Goal: Transaction & Acquisition: Book appointment/travel/reservation

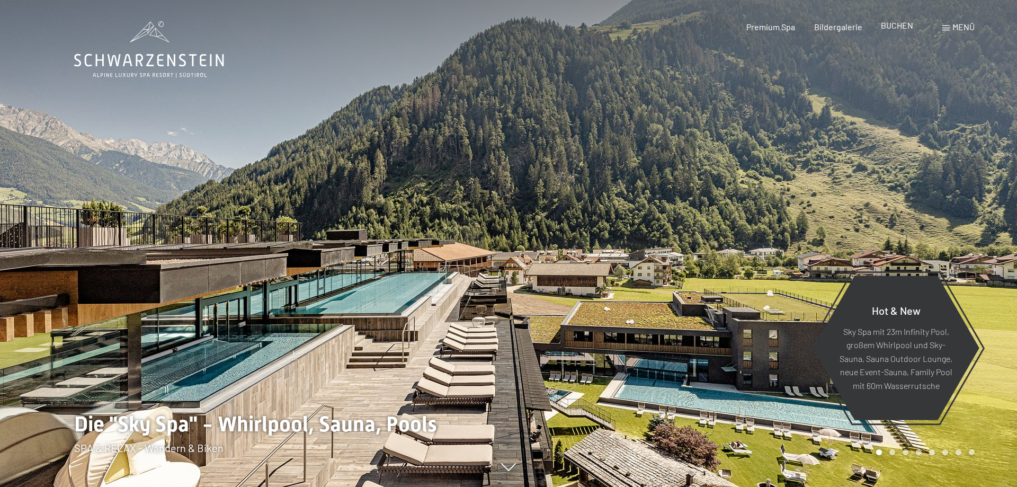
click at [901, 29] on span "BUCHEN" at bounding box center [897, 25] width 32 height 10
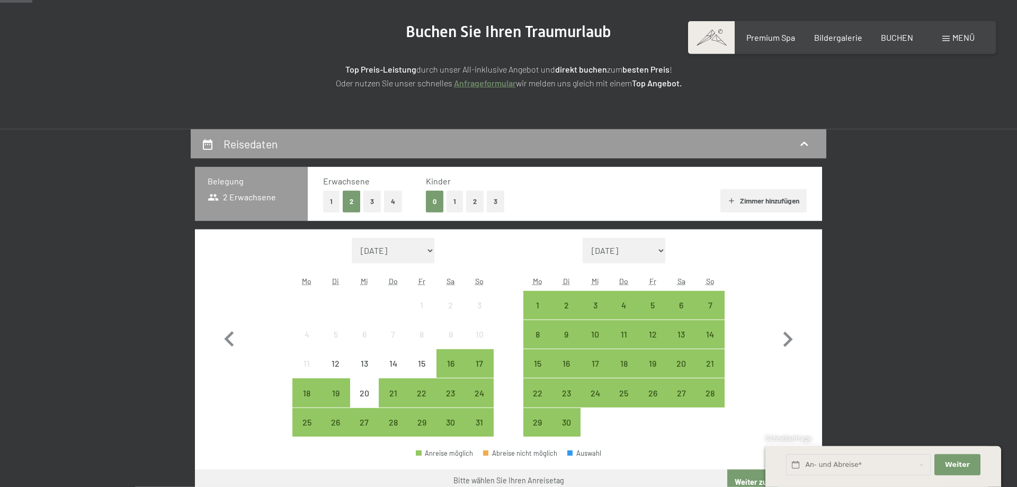
scroll to position [126, 0]
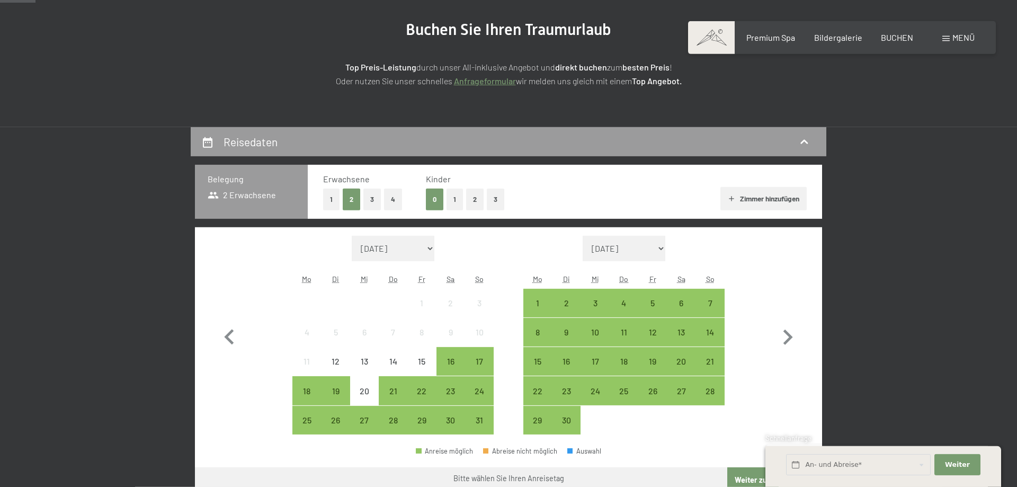
click at [453, 198] on button "1" at bounding box center [455, 200] width 16 height 22
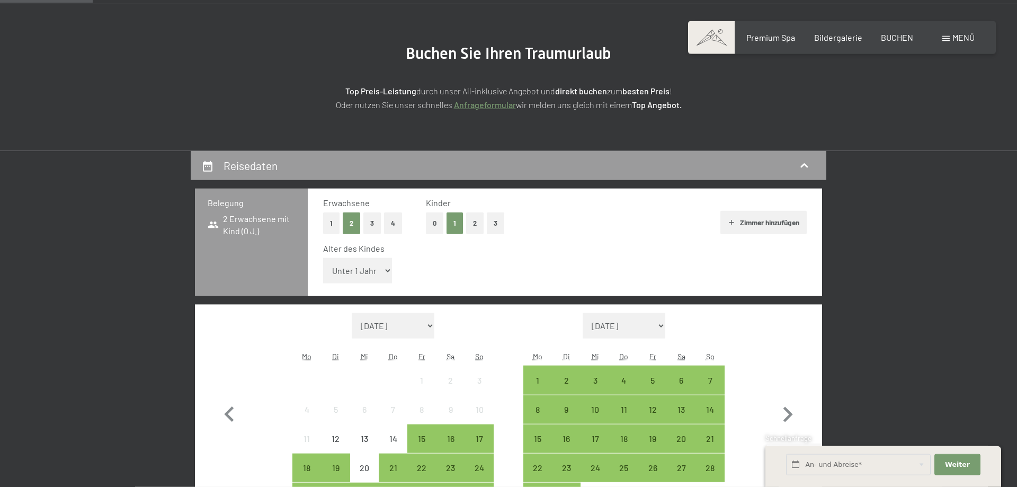
scroll to position [0, 0]
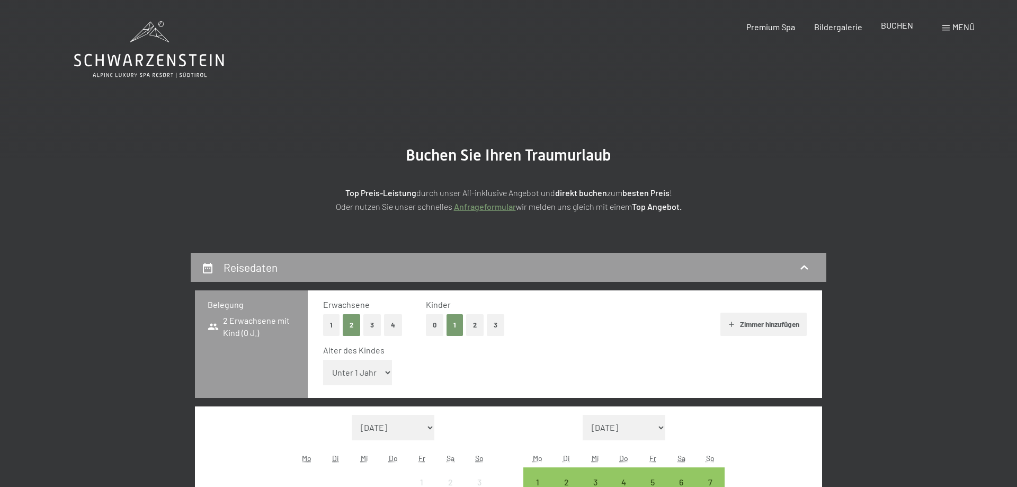
click at [890, 24] on span "BUCHEN" at bounding box center [897, 25] width 32 height 10
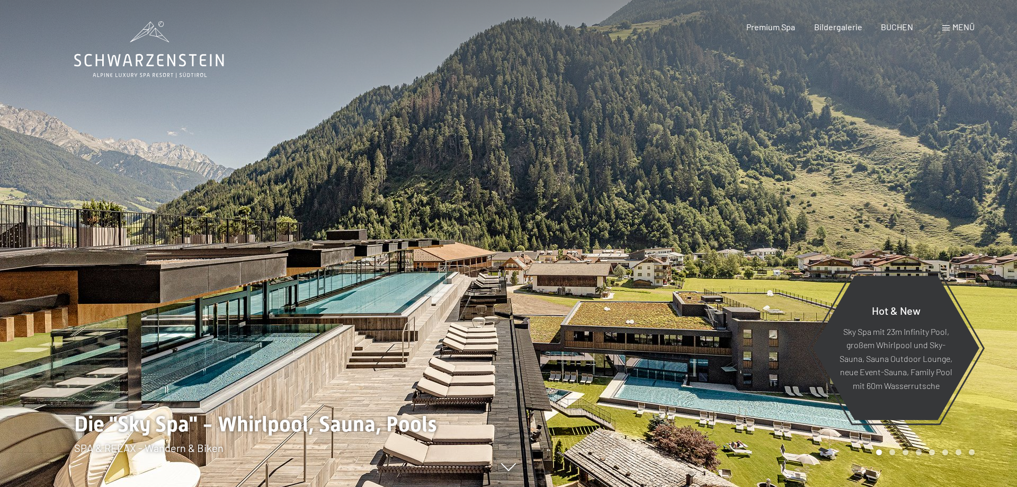
click at [951, 30] on div "Menü" at bounding box center [958, 27] width 32 height 12
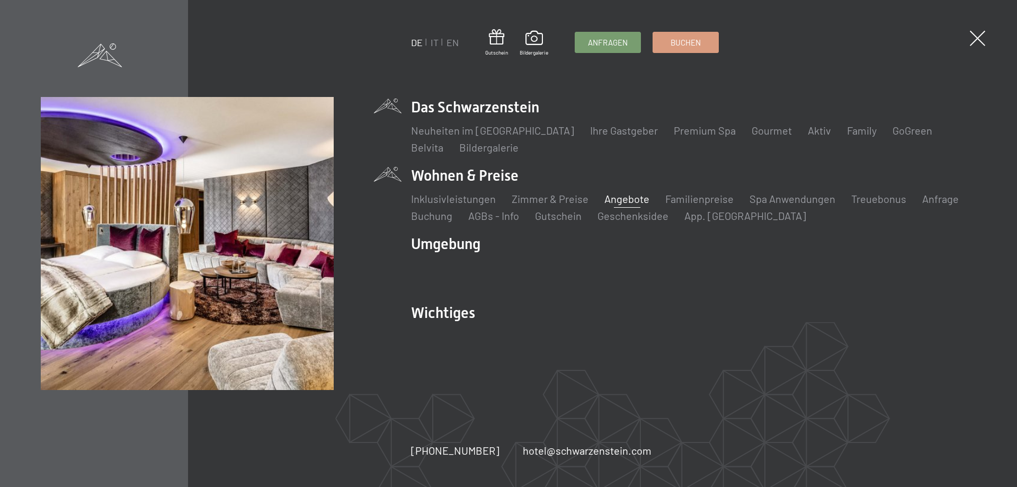
click at [624, 196] on link "Angebote" at bounding box center [626, 198] width 45 height 13
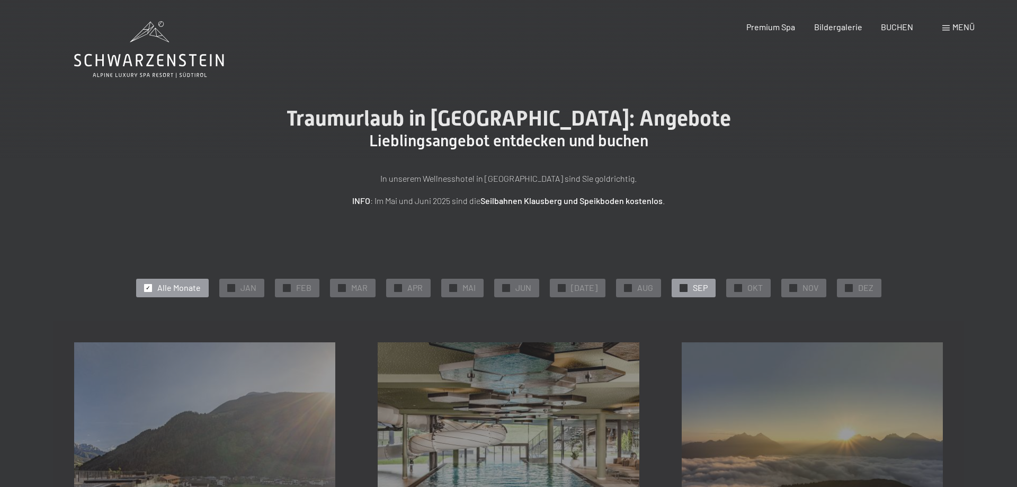
click at [672, 290] on div "✓ SEP" at bounding box center [694, 288] width 44 height 18
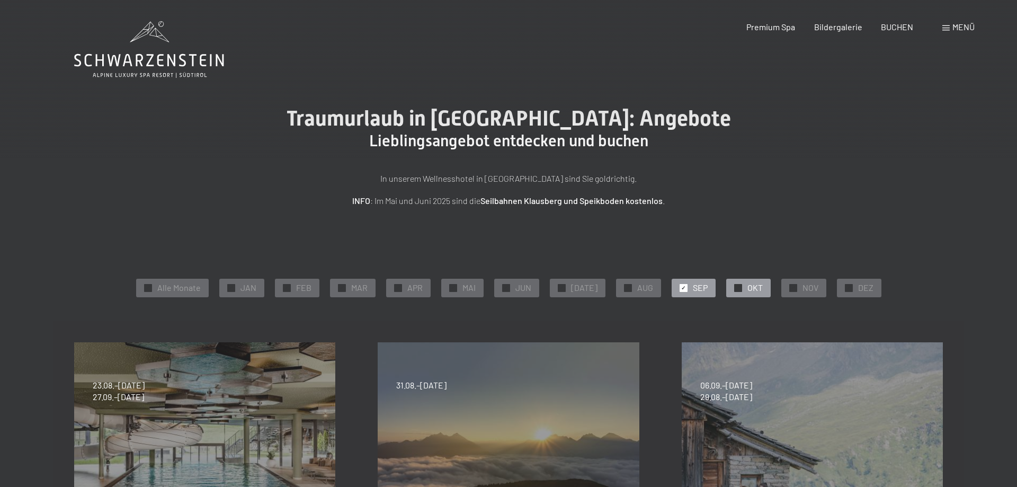
click at [738, 287] on div "✓ OKT" at bounding box center [748, 288] width 44 height 18
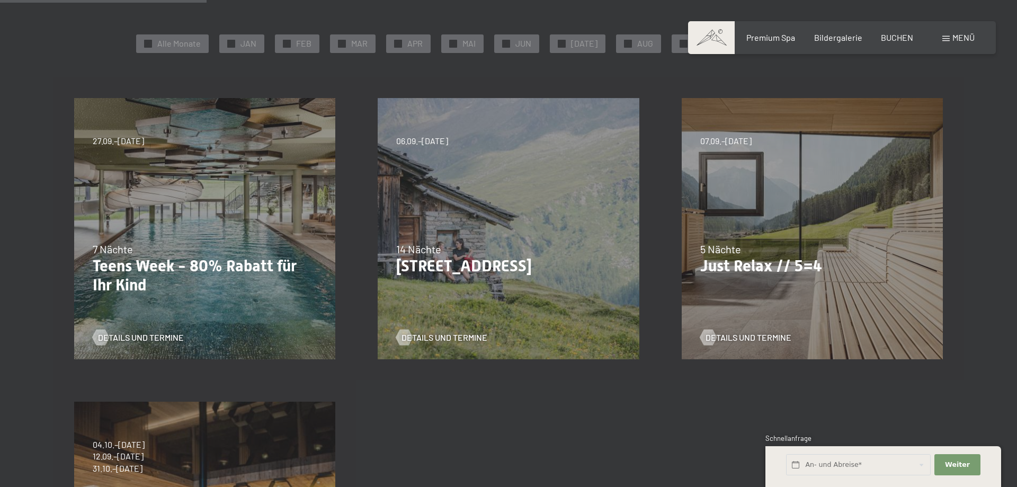
scroll to position [245, 0]
click at [806, 237] on div "07.09.–03.10.2025 21.12.–26.12.2025 11.01.–23.01.2026 08.03.–27.03.2026 08.11.–…" at bounding box center [813, 228] width 304 height 304
click at [751, 337] on span "Details und Termine" at bounding box center [759, 337] width 86 height 12
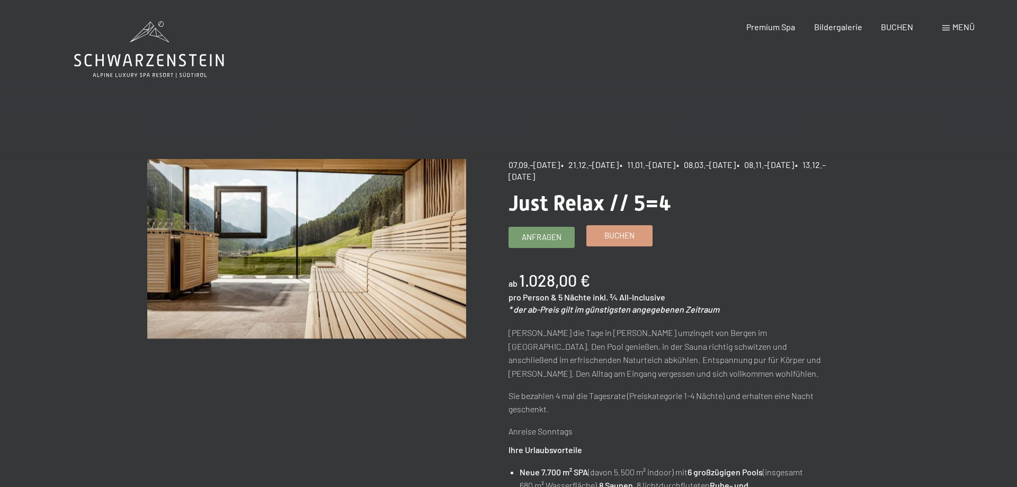
click at [629, 233] on span "Buchen" at bounding box center [619, 235] width 30 height 11
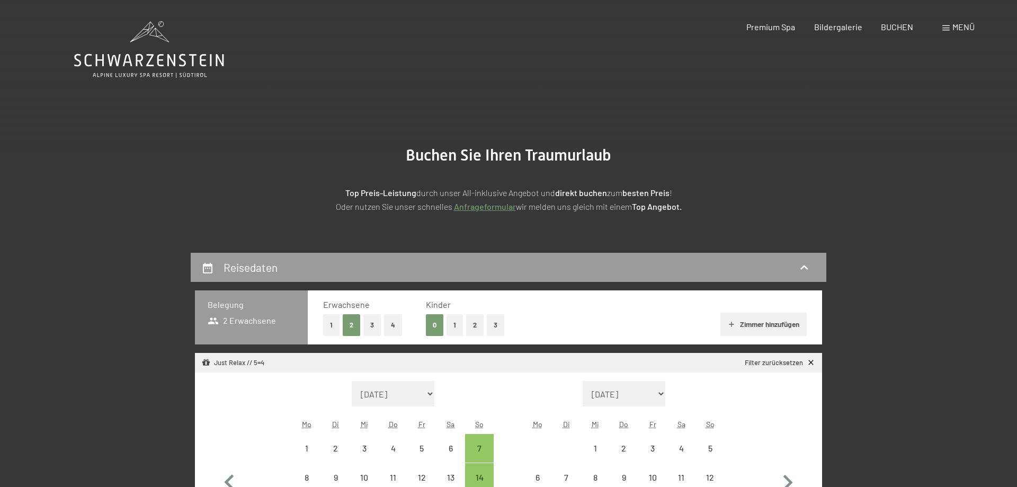
select select "[DATE]"
click at [451, 324] on button "1" at bounding box center [455, 325] width 16 height 22
select select "2025-09-01"
select select "2025-10-01"
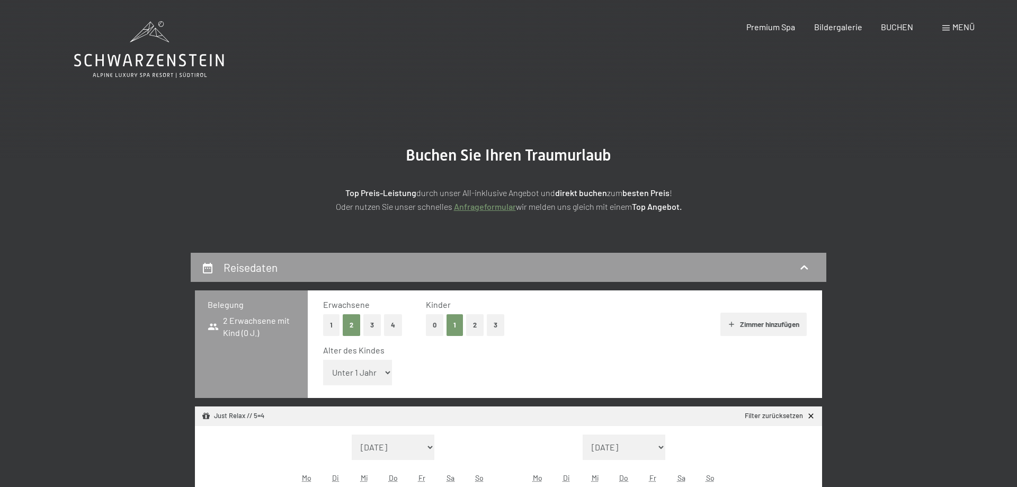
select select "2025-09-01"
select select "2025-10-01"
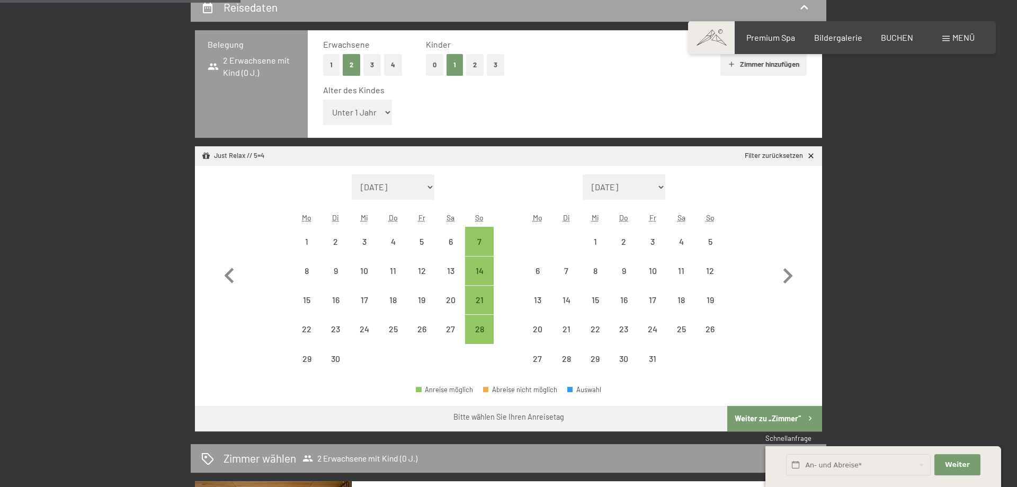
scroll to position [261, 0]
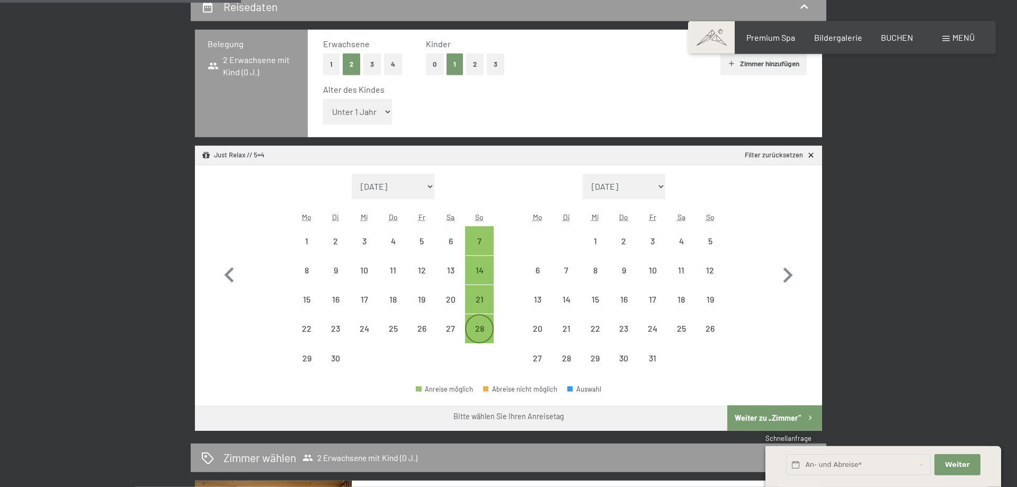
click at [483, 325] on div "28" at bounding box center [479, 337] width 26 height 26
select select "2025-09-01"
select select "2025-10-01"
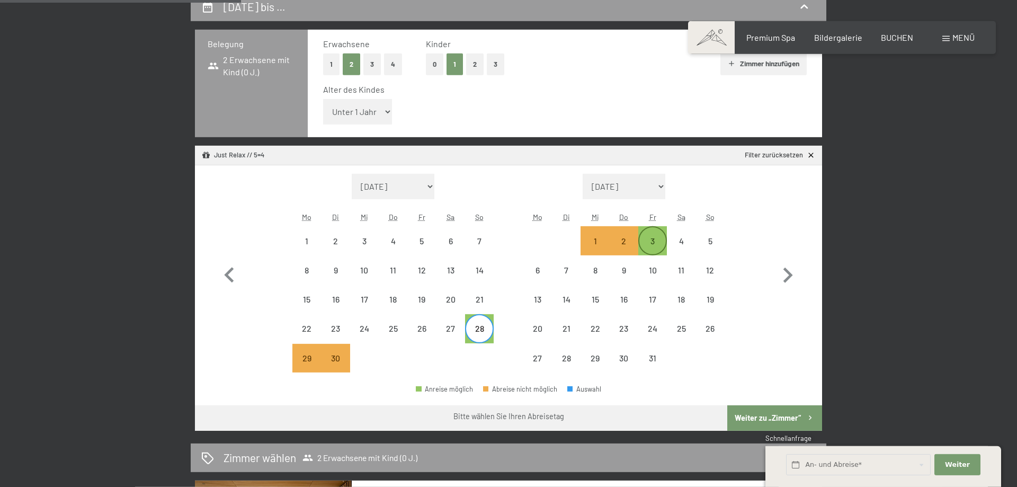
click at [652, 245] on div "3" at bounding box center [652, 250] width 26 height 26
select select "2025-09-01"
select select "2025-10-01"
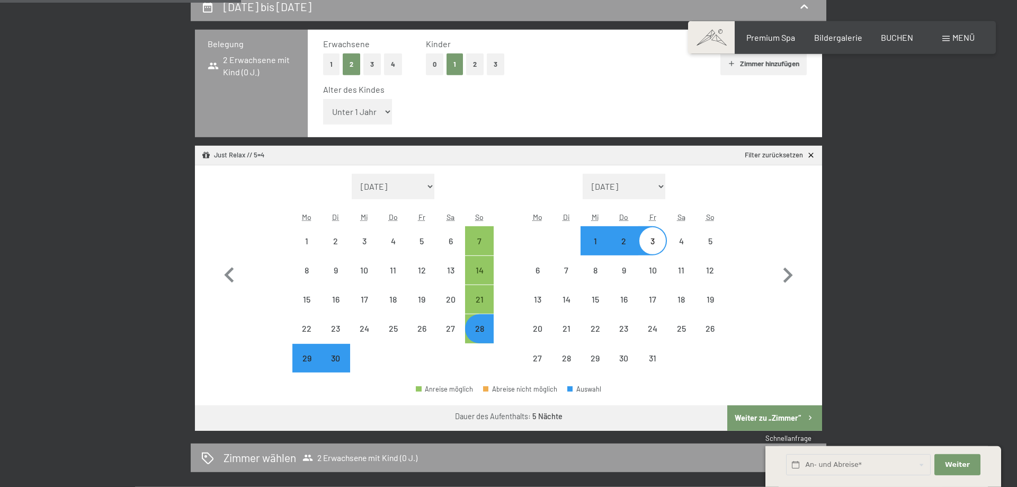
select select "2025-09-01"
select select "2025-10-01"
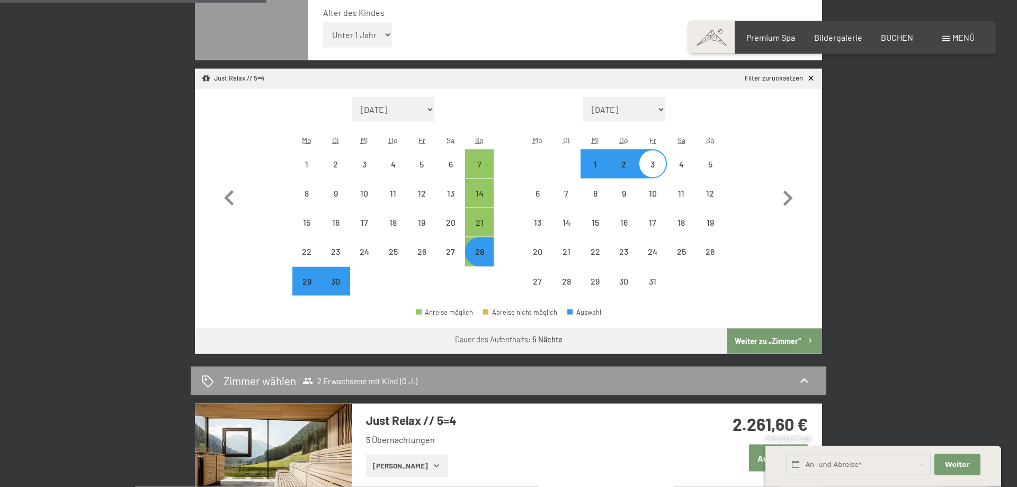
scroll to position [336, 0]
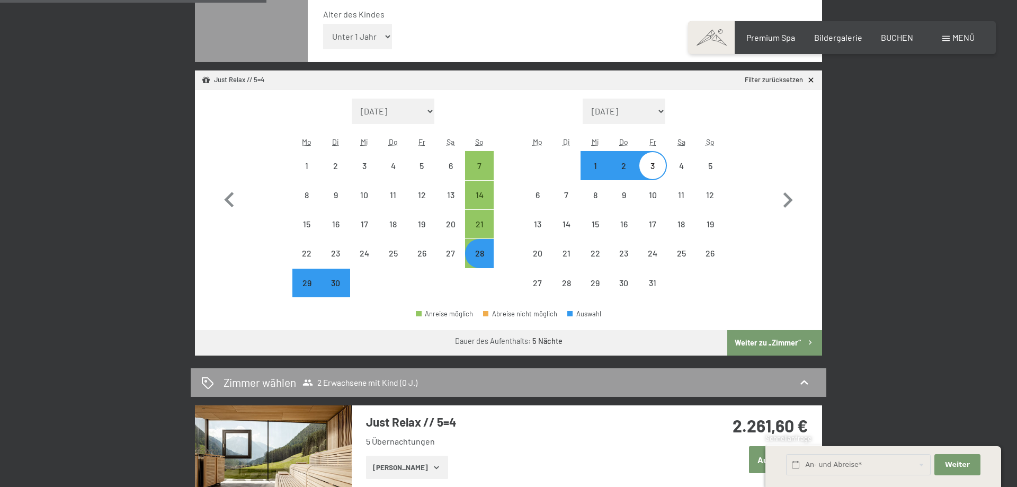
click at [874, 295] on div "28. September bis 3. Oktober 2025 Belegung 2 Erwachsene mit Kind (0 J.) Erwachs…" at bounding box center [509, 314] width 802 height 795
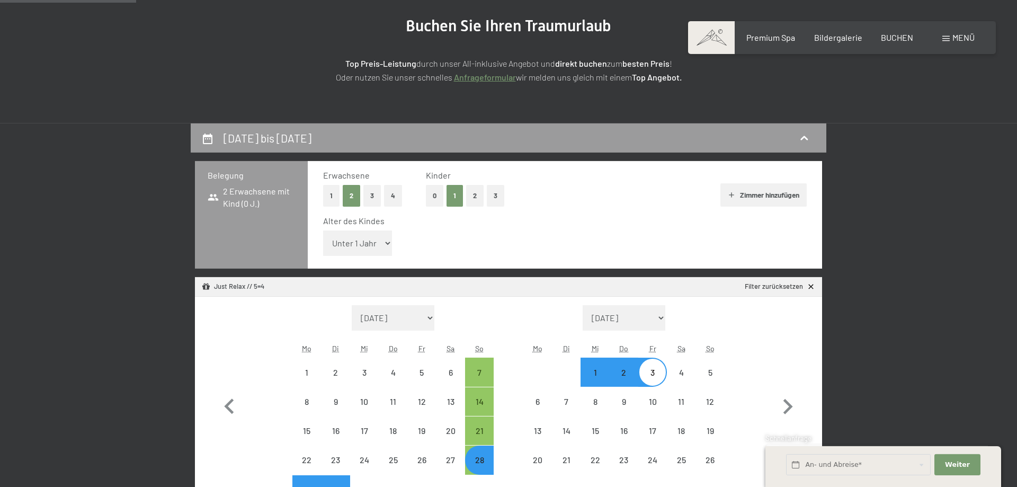
scroll to position [256, 0]
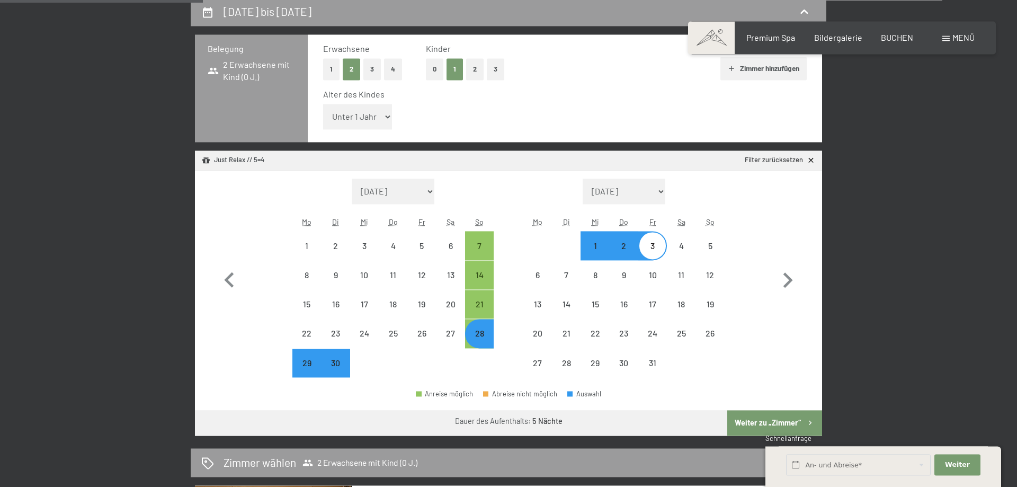
click at [323, 104] on select "Unter 1 Jahr 1 Jahr 2 Jahre 3 Jahre 4 Jahre 5 Jahre 6 Jahre 7 Jahre 8 Jahre 9 J…" at bounding box center [357, 116] width 69 height 25
select select "3"
click option "3 Jahre" at bounding box center [0, 0] width 0 height 0
select select "2025-09-01"
select select "2025-10-01"
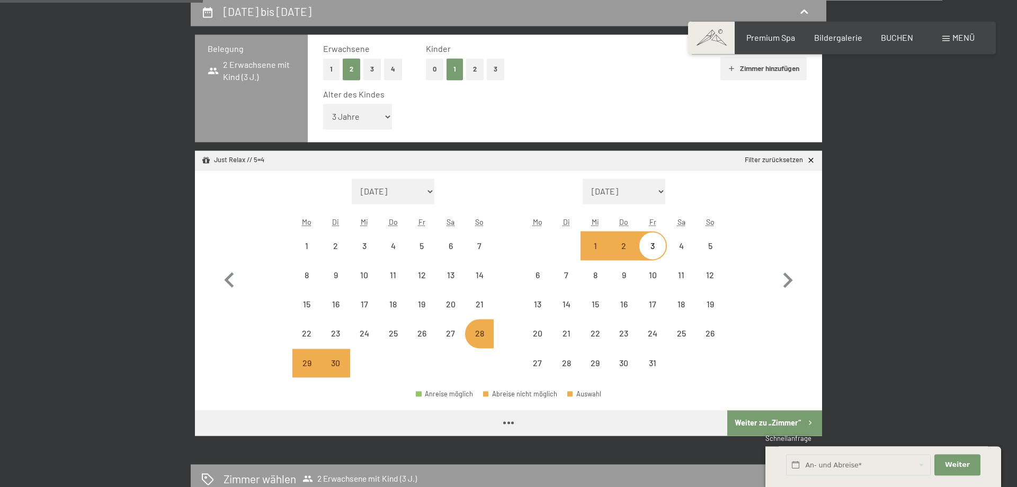
select select "2025-09-01"
select select "2025-10-01"
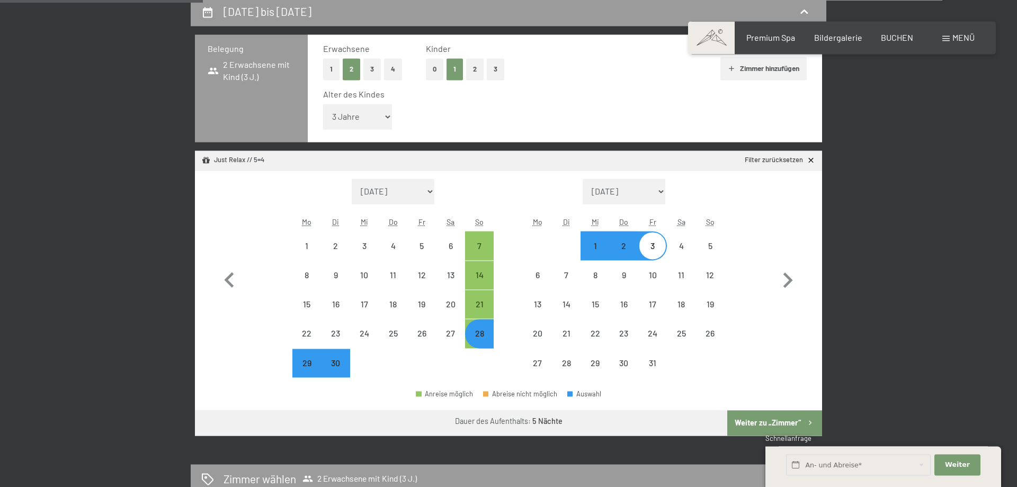
select select "2025-09-01"
select select "2025-10-01"
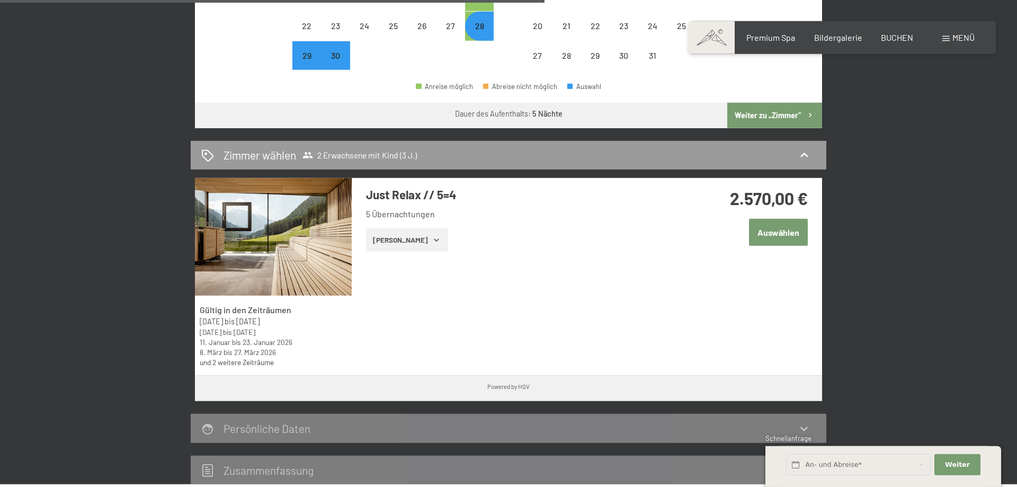
scroll to position [521, 0]
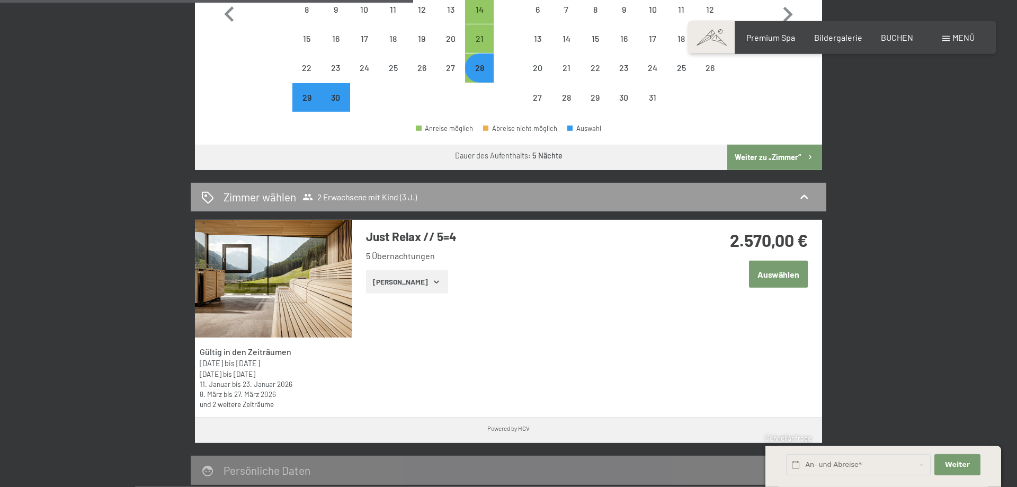
click at [411, 284] on button "Zeige Zimmer" at bounding box center [407, 281] width 82 height 23
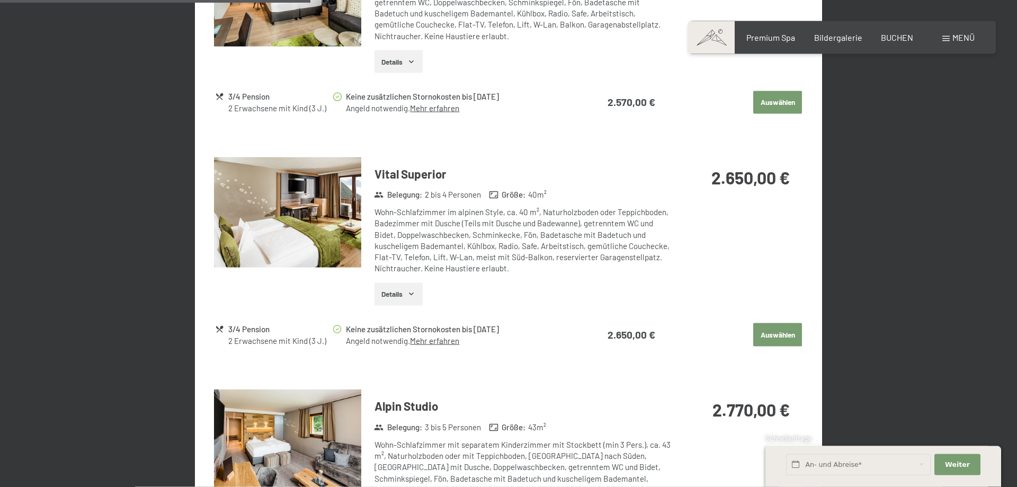
scroll to position [1083, 0]
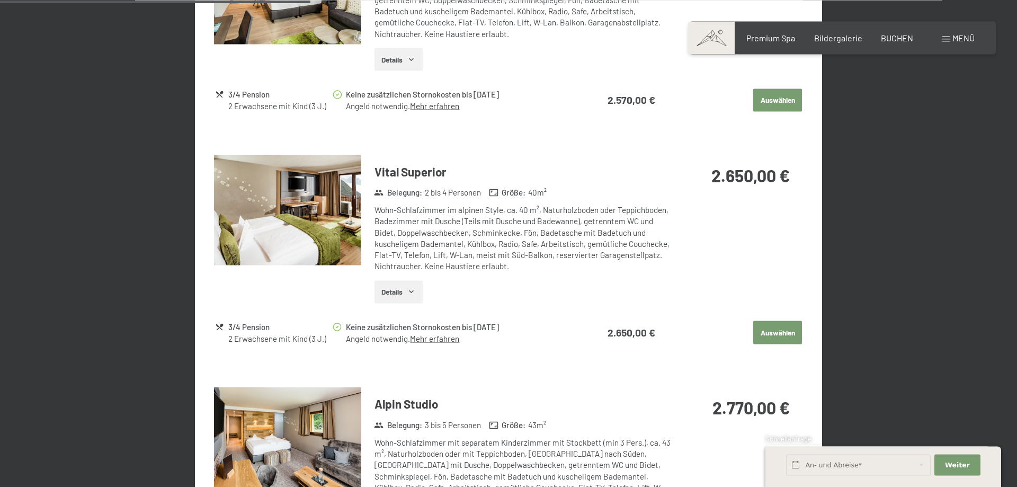
click at [778, 334] on button "Auswählen" at bounding box center [777, 331] width 49 height 23
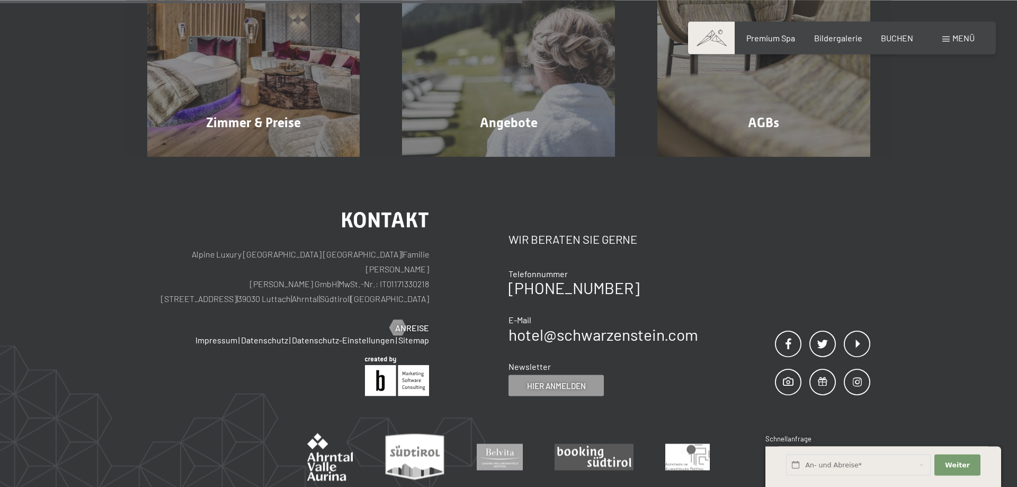
scroll to position [244, 0]
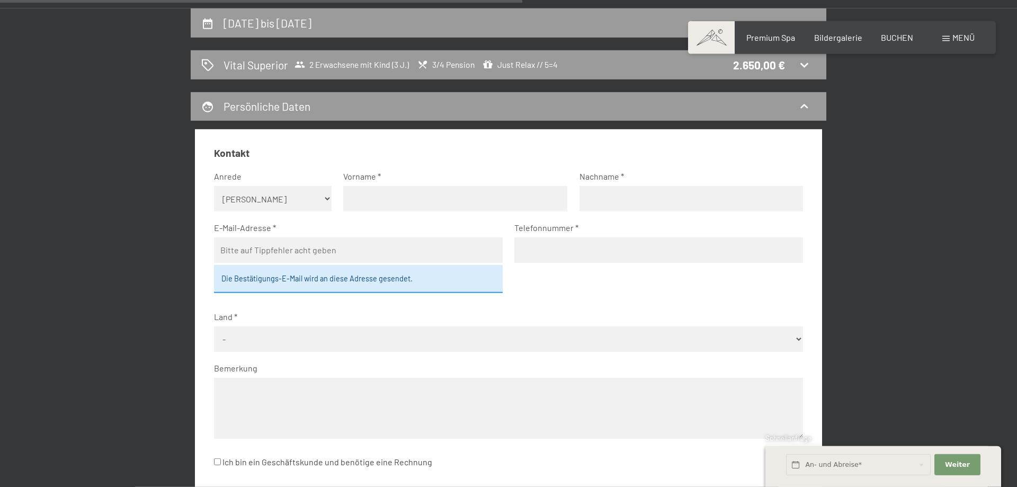
click at [214, 186] on select "Keine Angabe Frau Herr" at bounding box center [273, 198] width 118 height 25
select select "m"
click option "Herr" at bounding box center [0, 0] width 0 height 0
click at [399, 209] on input "text" at bounding box center [455, 198] width 224 height 25
type input "Tobias"
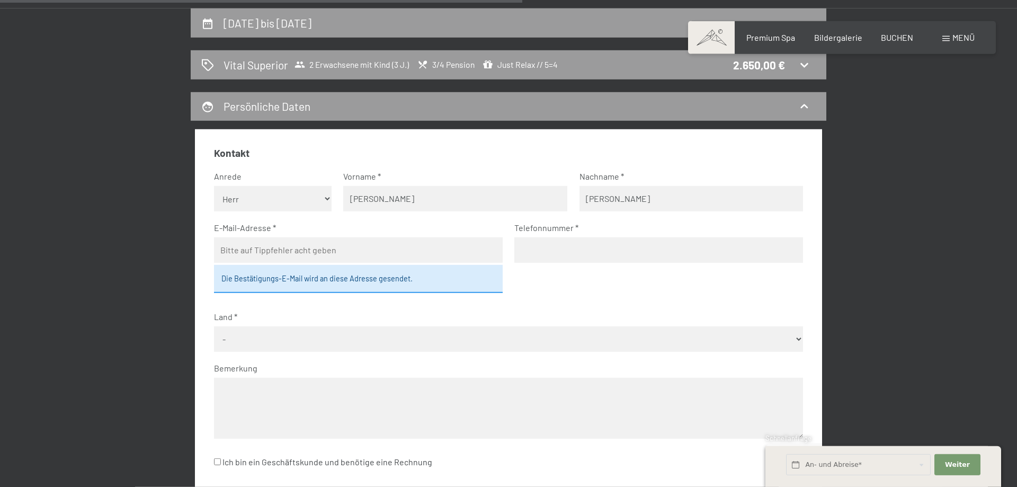
type input "Keller"
type input "t.keller14@gmx.ch"
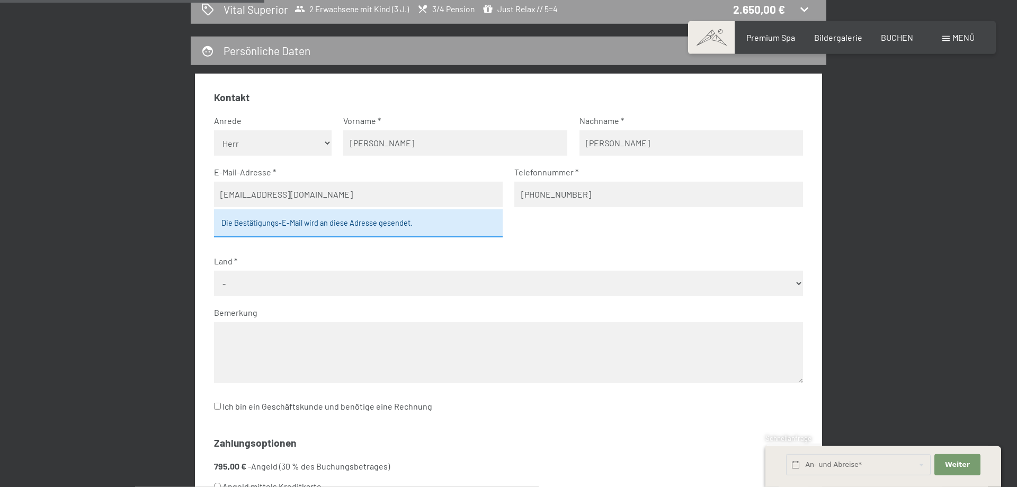
scroll to position [323, 0]
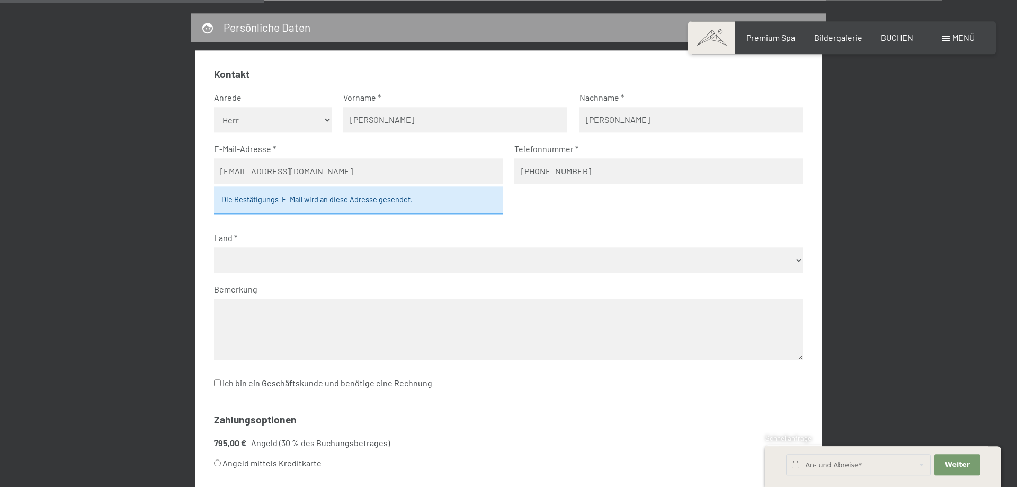
type input "+41797418901"
click at [214, 247] on select "- Deutschland Österreich Schweiz Italien Niederlande Belgien Vereinigtes Königr…" at bounding box center [509, 259] width 590 height 25
select select "LIE"
click option "[GEOGRAPHIC_DATA]" at bounding box center [0, 0] width 0 height 0
click at [251, 233] on label "Land" at bounding box center [504, 238] width 581 height 12
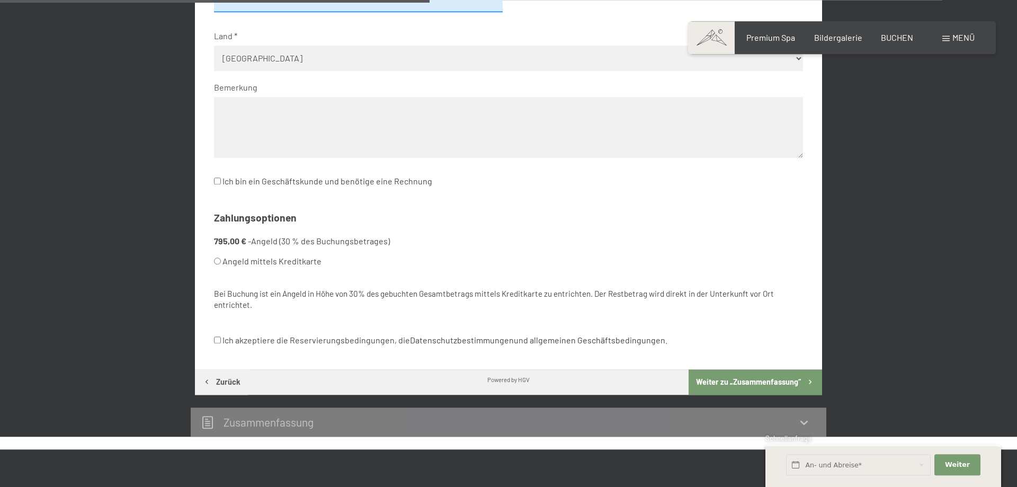
scroll to position [525, 0]
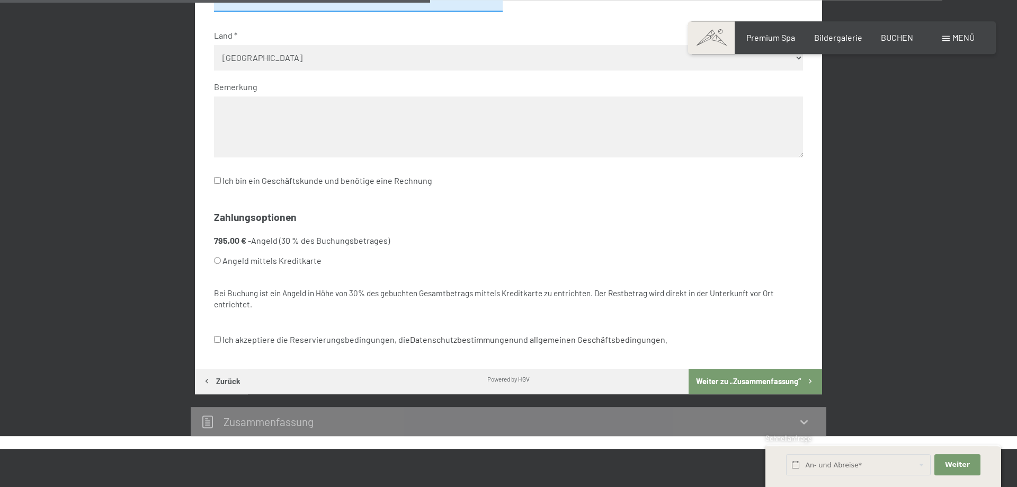
click at [301, 261] on label "Angeld mittels Kreditkarte" at bounding box center [496, 261] width 564 height 20
click at [221, 261] on input "Angeld mittels Kreditkarte" at bounding box center [217, 260] width 7 height 7
radio input "true"
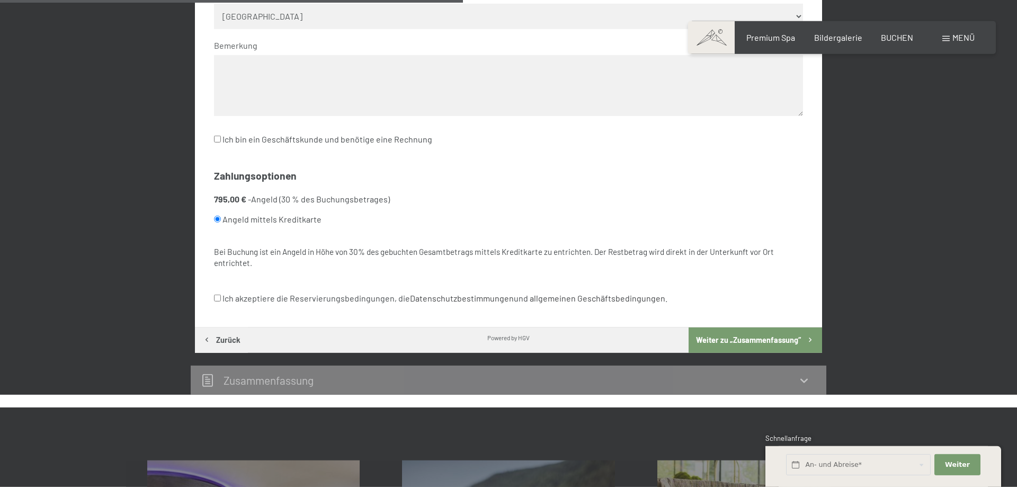
scroll to position [567, 0]
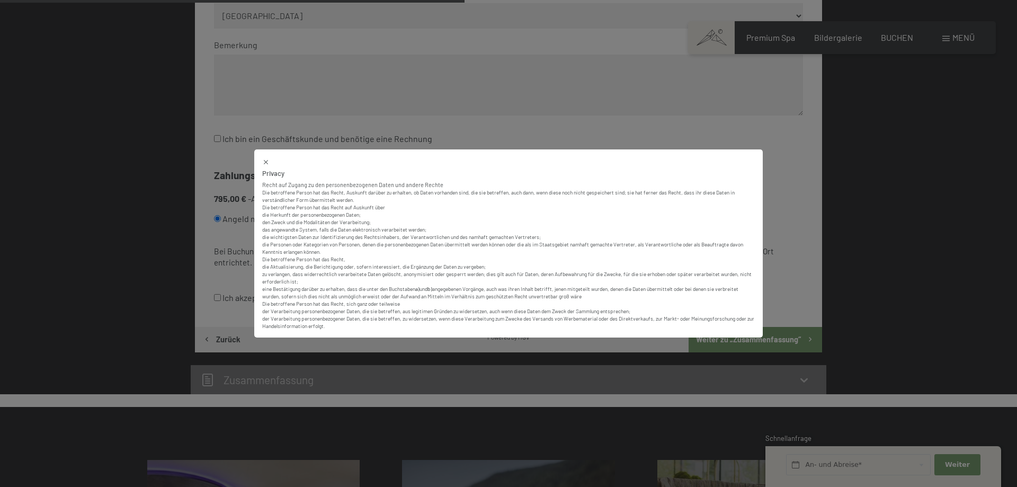
click at [466, 293] on body "Buchen Anfragen Premium Spa Bildergalerie BUCHEN Menü DE IT EN Gutschein Bilder…" at bounding box center [508, 304] width 1017 height 1742
click at [266, 165] on icon at bounding box center [265, 161] width 7 height 7
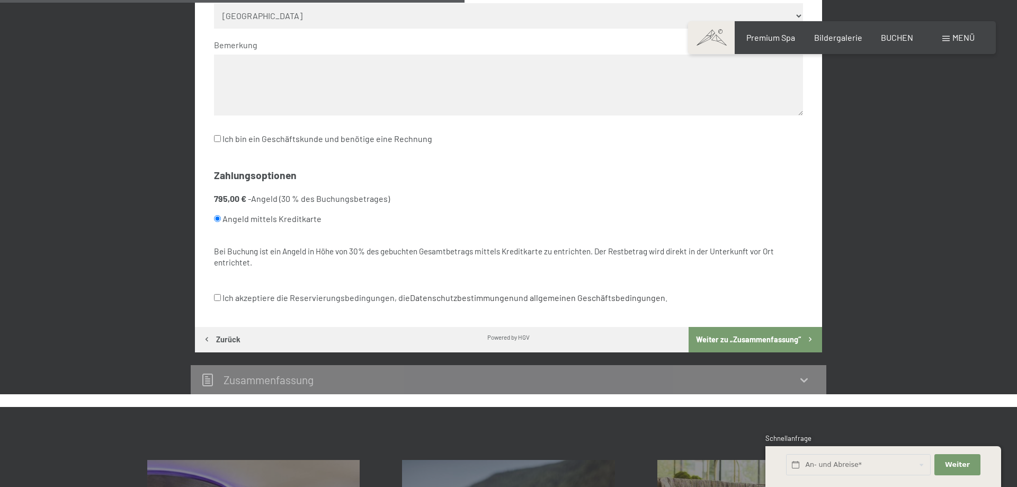
click at [218, 295] on input "Ich akzeptiere die Reservierungsbedingungen, die Datenschutzbestimmungen und al…" at bounding box center [217, 297] width 7 height 7
checkbox input "true"
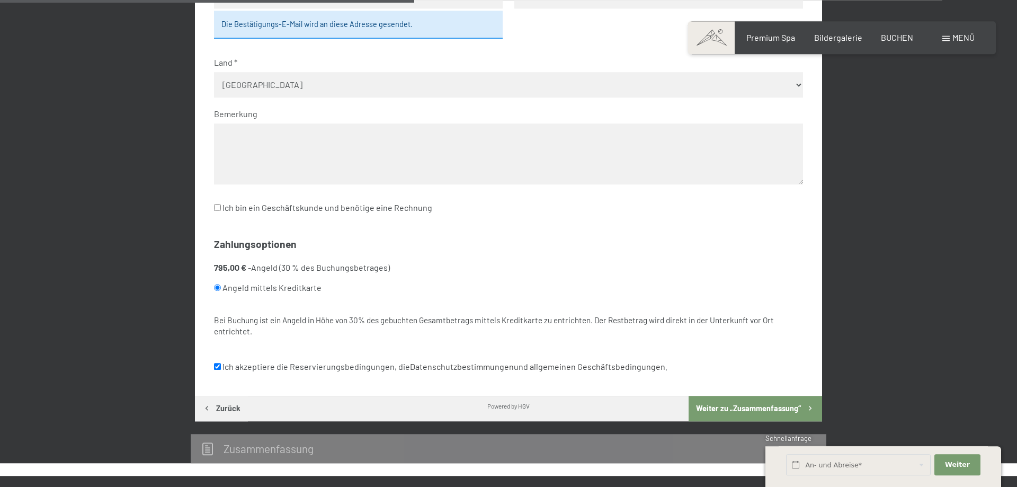
scroll to position [506, 0]
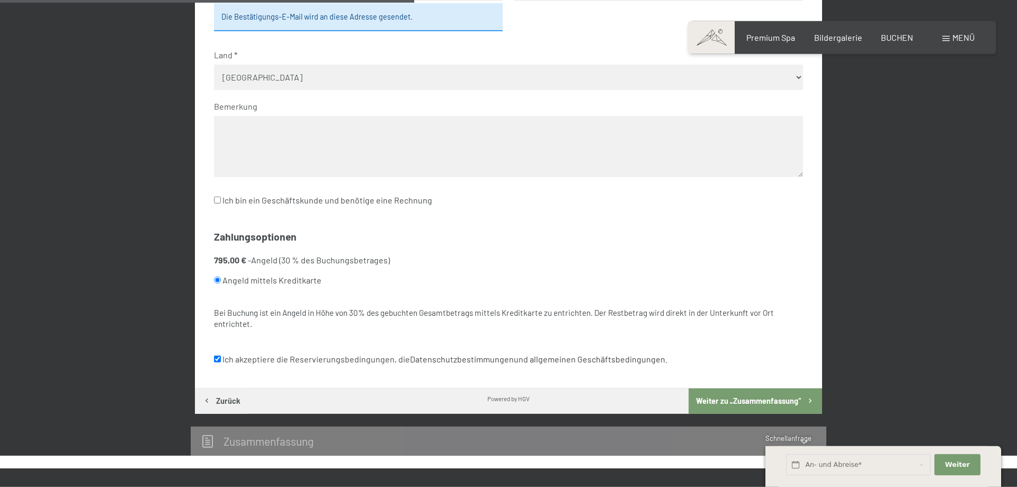
click at [265, 279] on label "Angeld mittels Kreditkarte" at bounding box center [496, 280] width 564 height 20
click at [221, 279] on input "Angeld mittels Kreditkarte" at bounding box center [217, 279] width 7 height 7
click at [306, 258] on li "795,00 € - Angeld (30 % des Buchungsbetrages) Angeld mittels Kreditkarte" at bounding box center [509, 272] width 590 height 37
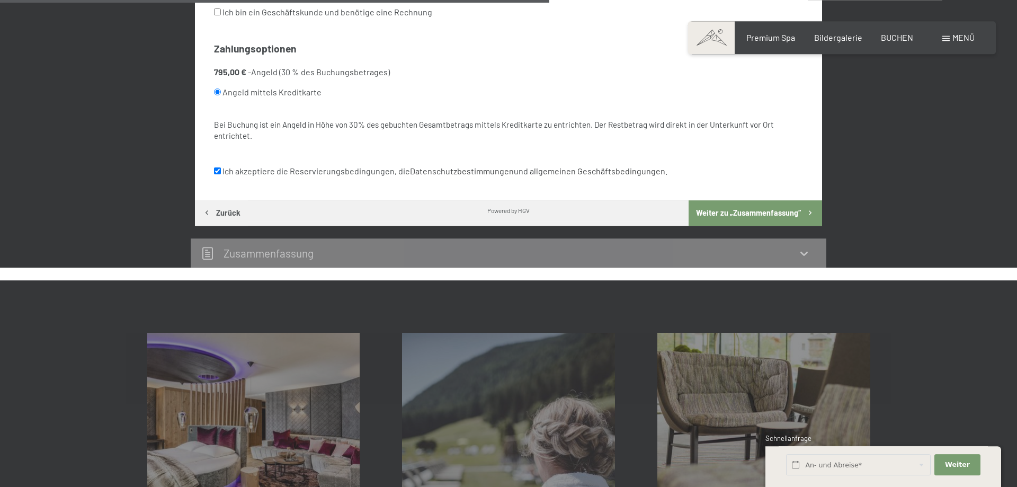
scroll to position [694, 0]
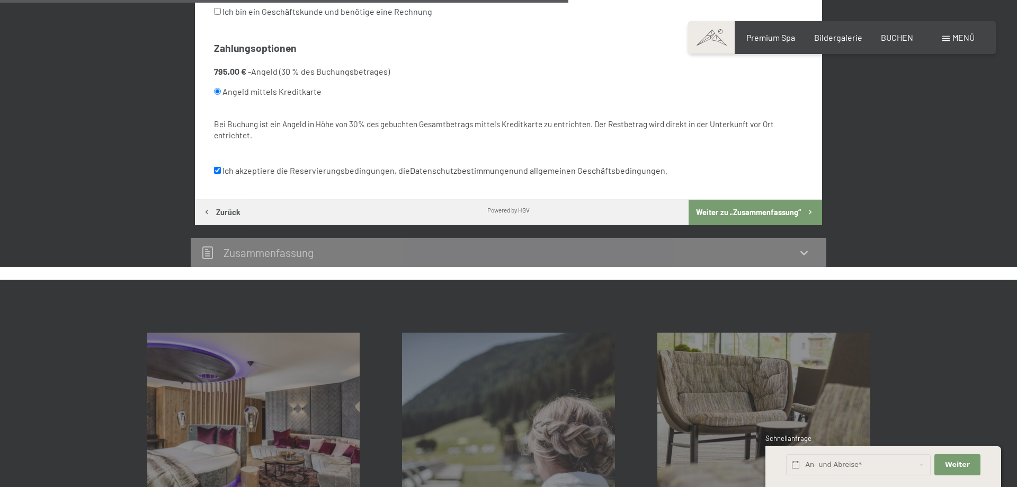
click at [769, 219] on button "Weiter zu „Zusammen­fassung“" at bounding box center [755, 212] width 133 height 25
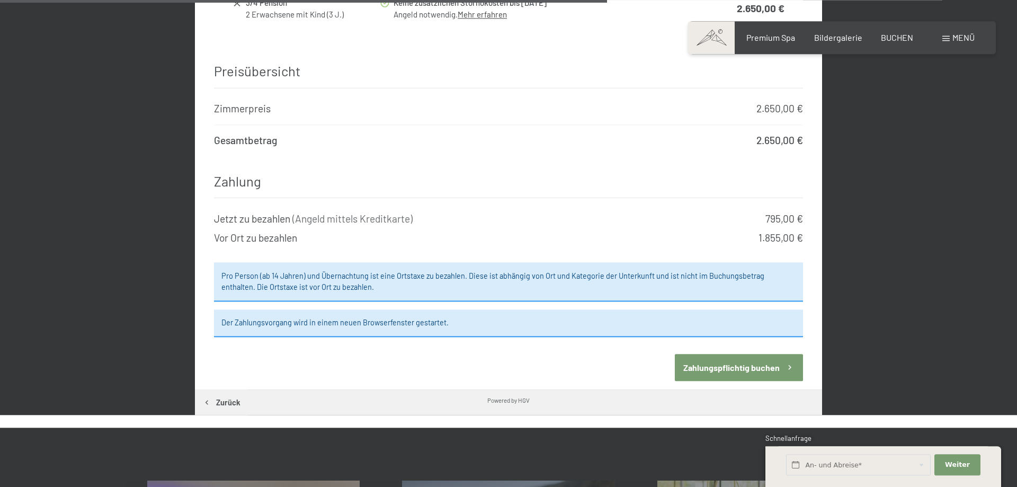
scroll to position [1046, 0]
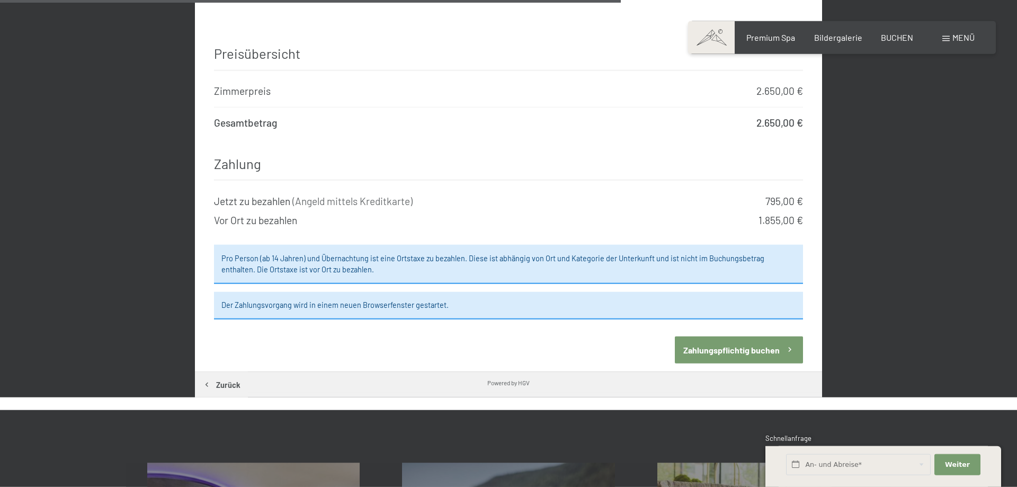
click at [710, 338] on button "Zahlungspflichtig buchen" at bounding box center [739, 349] width 128 height 27
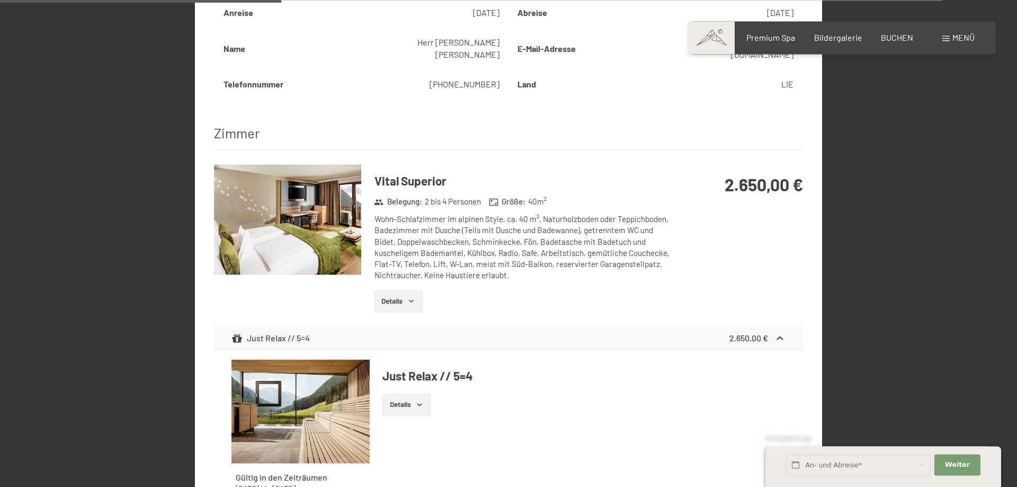
scroll to position [474, 0]
click at [420, 291] on button "Details" at bounding box center [398, 300] width 48 height 23
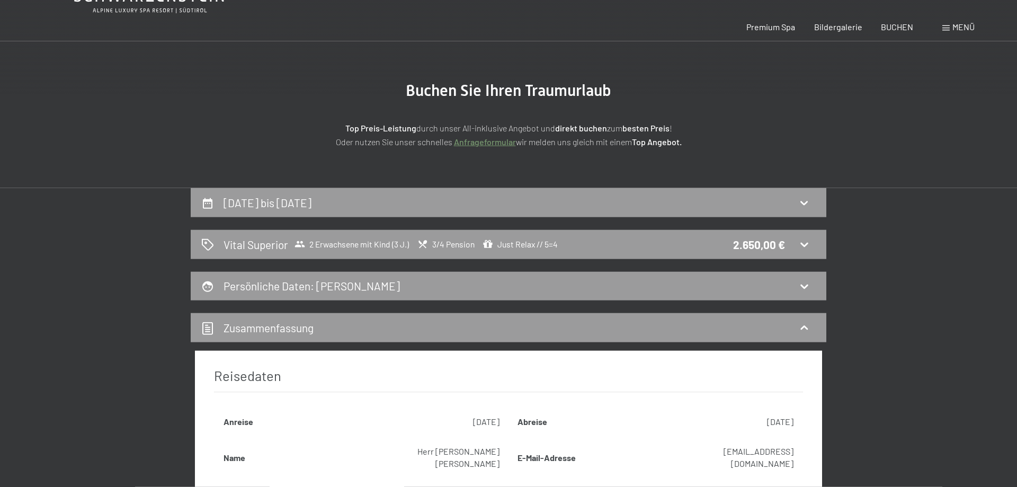
scroll to position [0, 0]
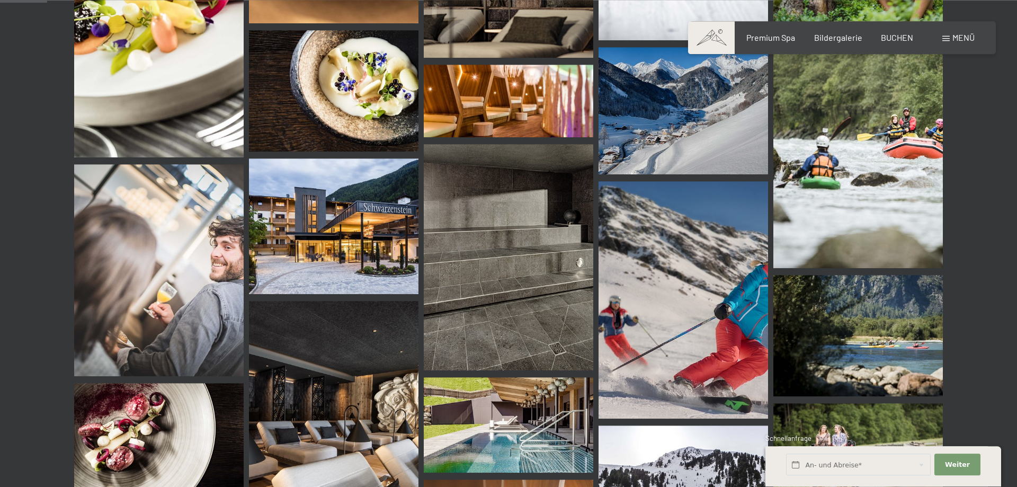
scroll to position [621, 0]
click at [503, 264] on img at bounding box center [509, 257] width 170 height 226
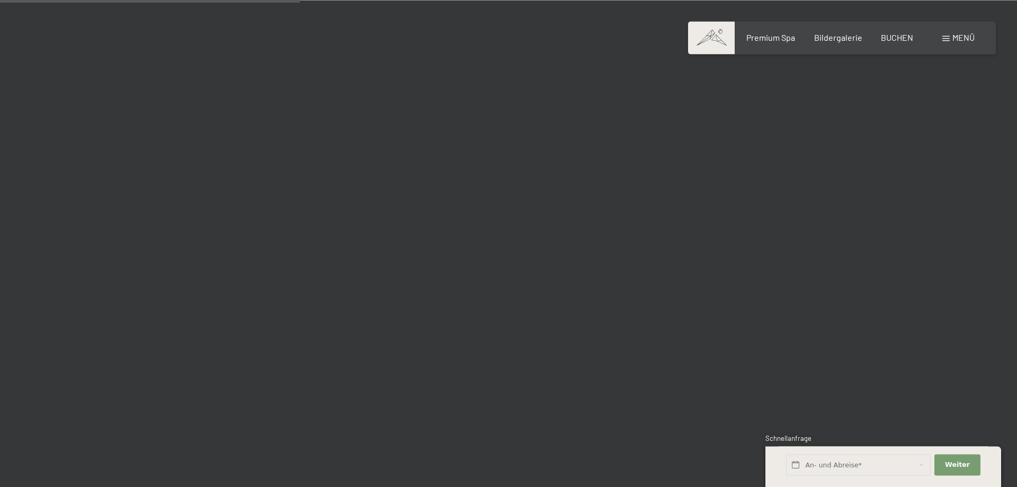
scroll to position [4012, 0]
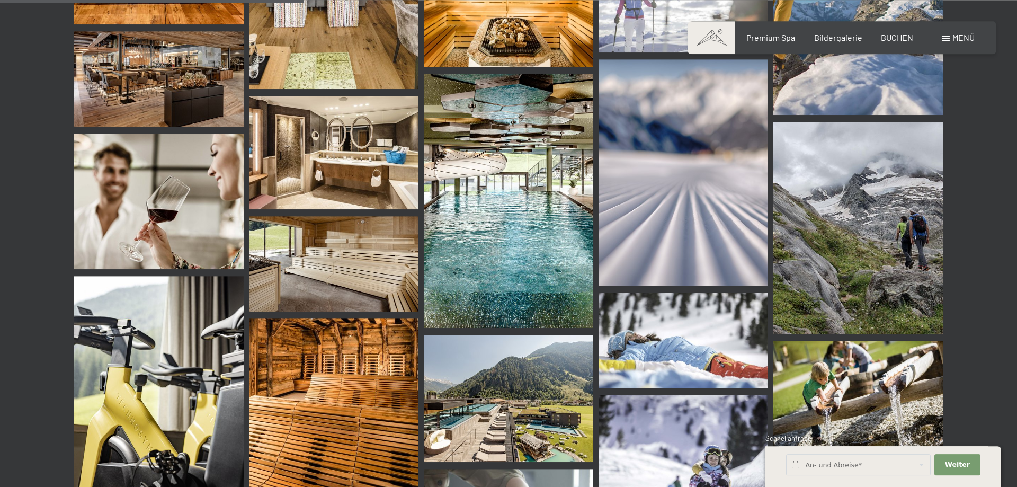
click at [491, 221] on img at bounding box center [509, 201] width 170 height 254
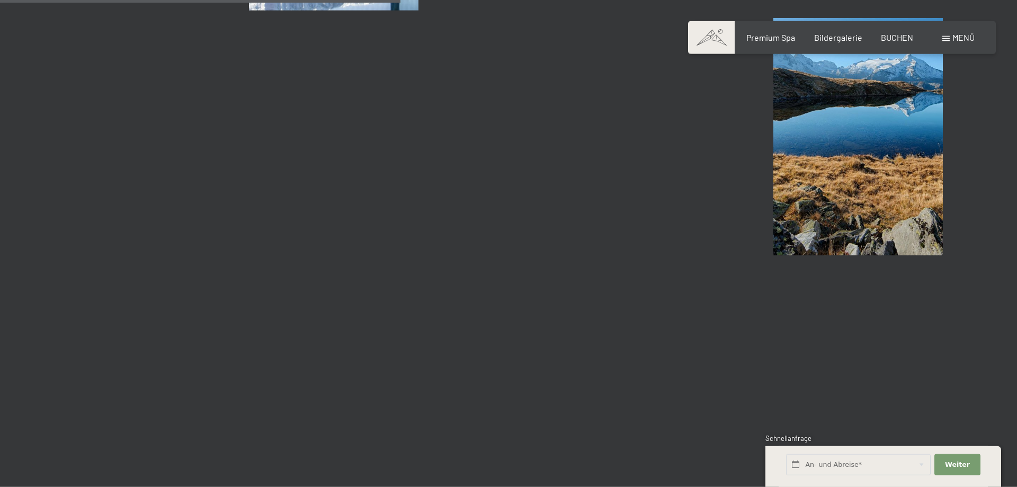
scroll to position [5292, 0]
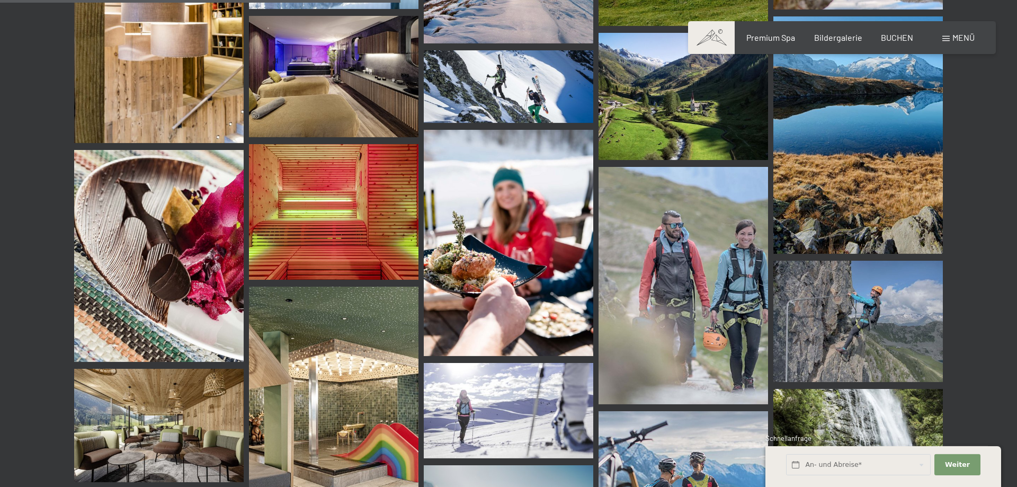
click at [336, 369] on img at bounding box center [334, 414] width 170 height 254
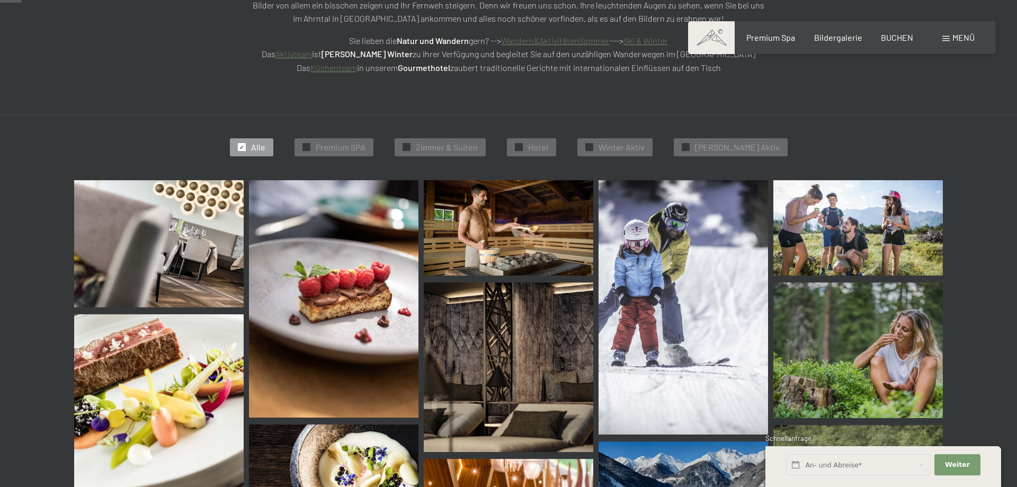
scroll to position [0, 0]
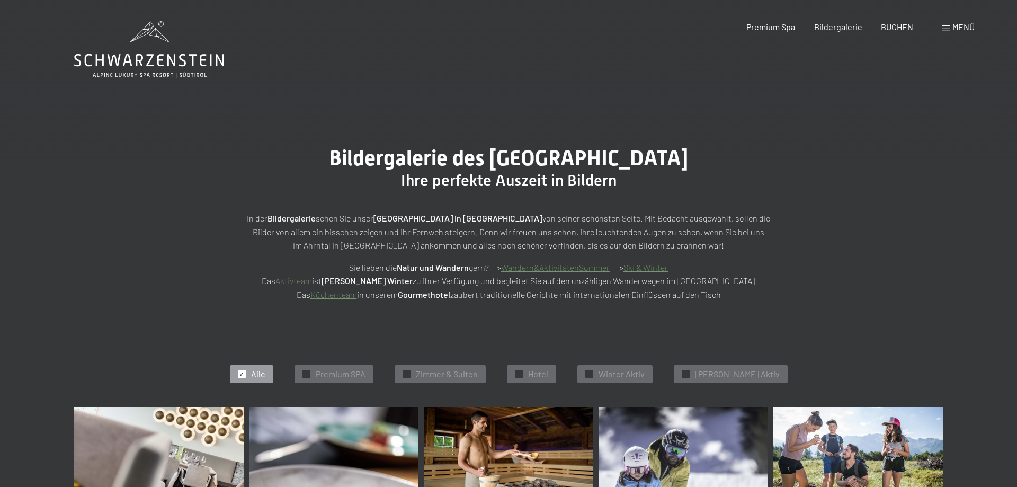
click at [155, 58] on icon at bounding box center [149, 49] width 150 height 57
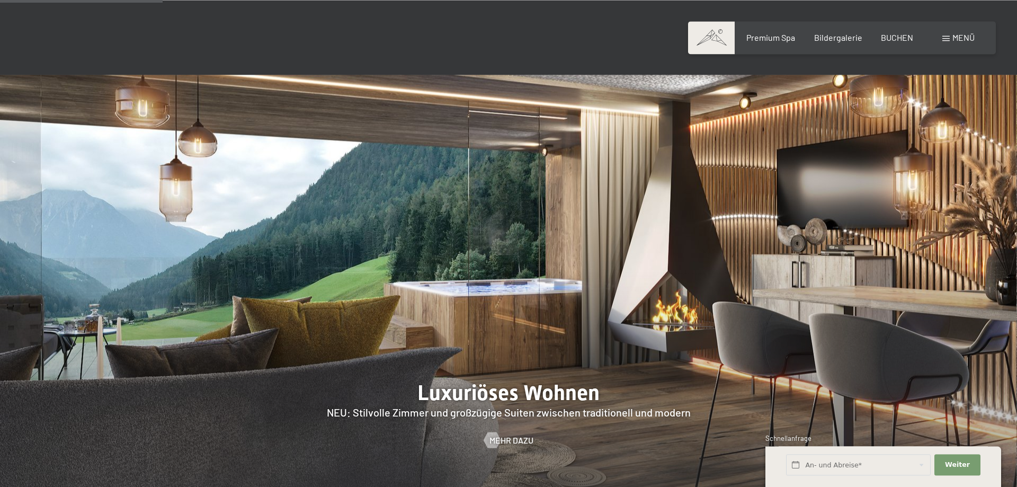
scroll to position [954, 0]
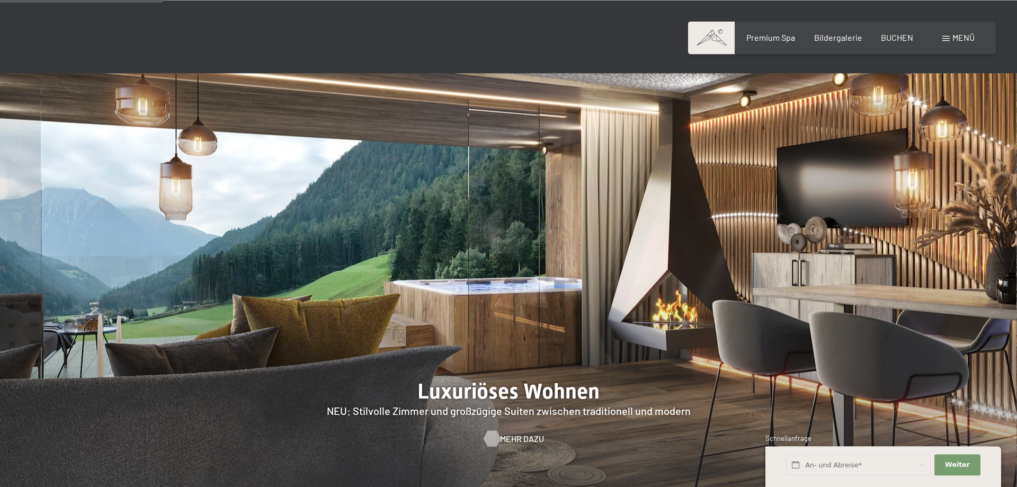
click at [494, 431] on div at bounding box center [491, 439] width 9 height 16
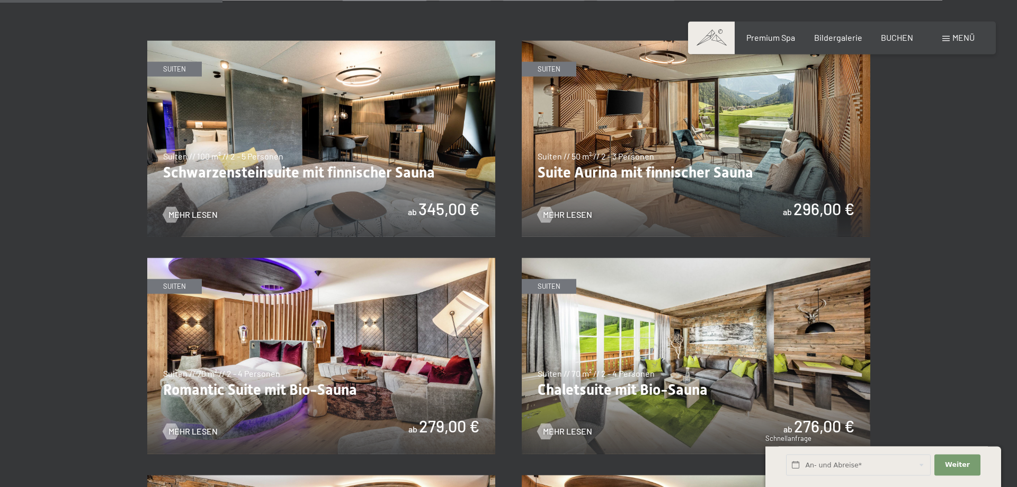
scroll to position [646, 0]
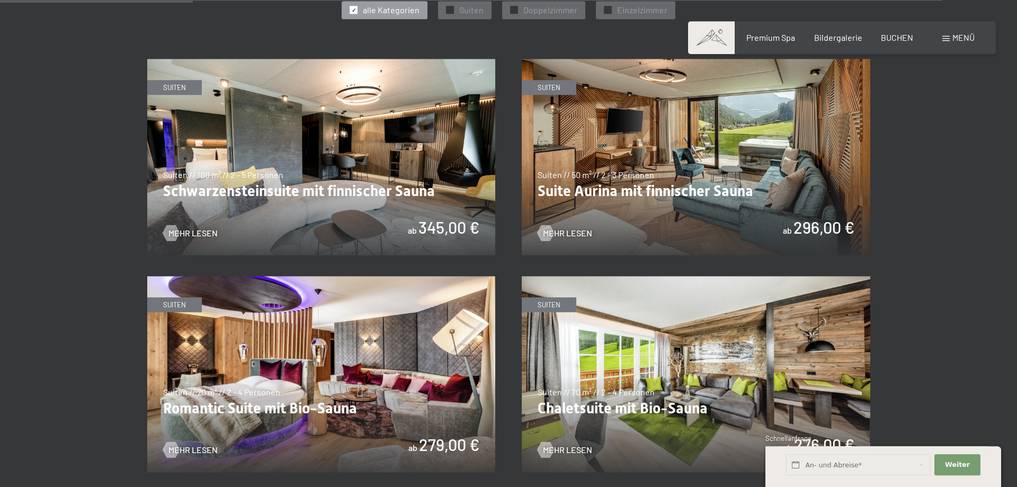
click at [577, 192] on img at bounding box center [696, 157] width 349 height 196
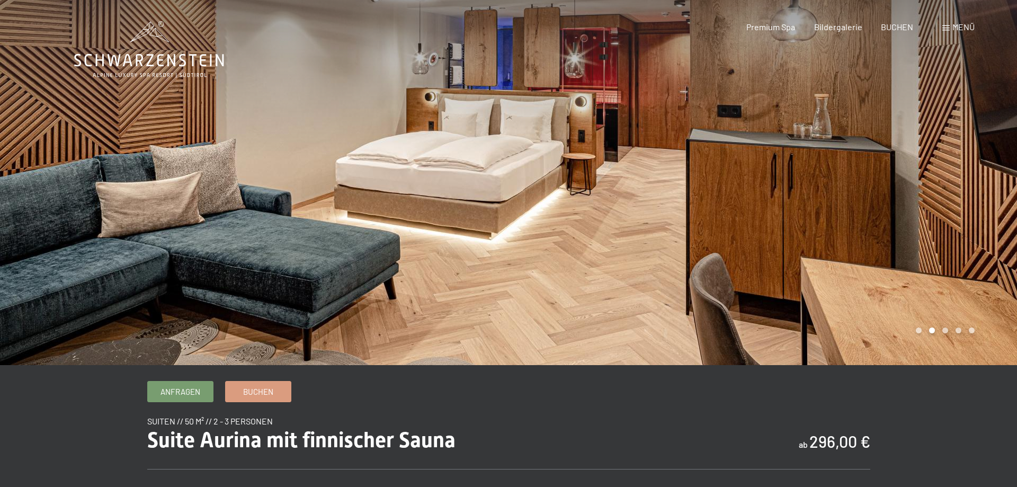
click at [336, 143] on div at bounding box center [254, 182] width 509 height 365
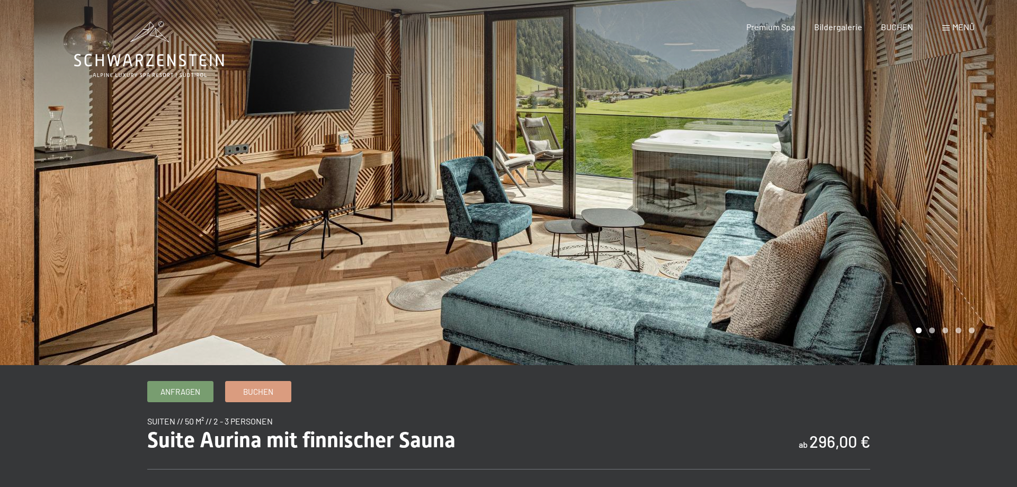
click at [203, 183] on div at bounding box center [254, 182] width 509 height 365
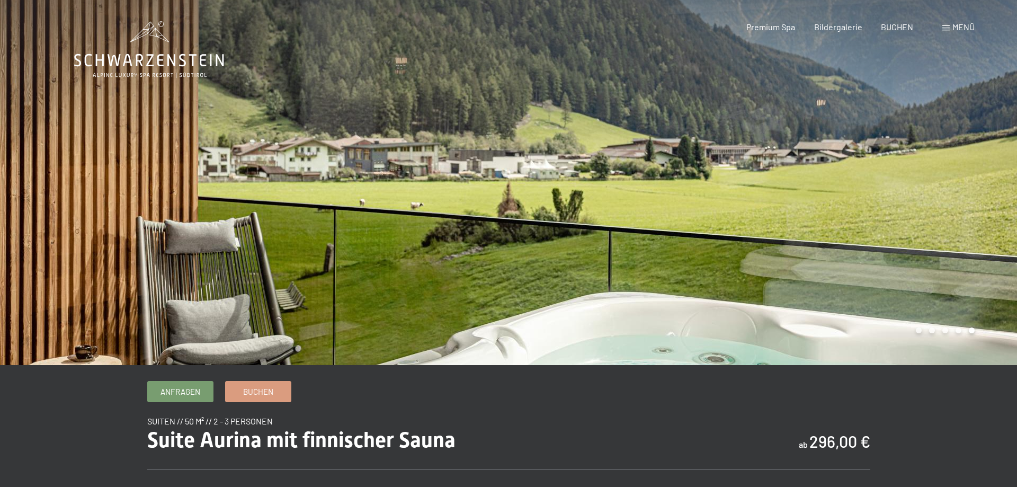
click at [150, 172] on div at bounding box center [254, 182] width 509 height 365
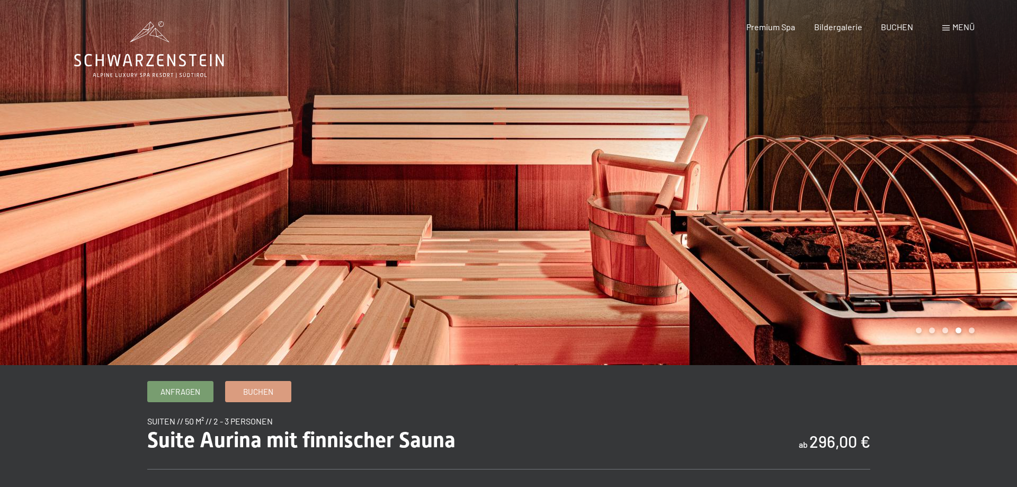
click at [150, 172] on div at bounding box center [254, 182] width 509 height 365
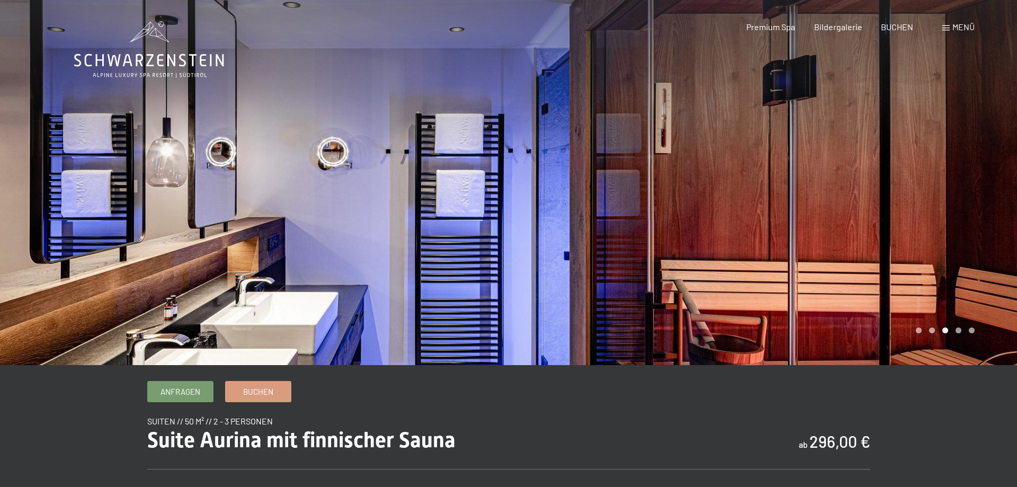
click at [150, 172] on div at bounding box center [254, 182] width 509 height 365
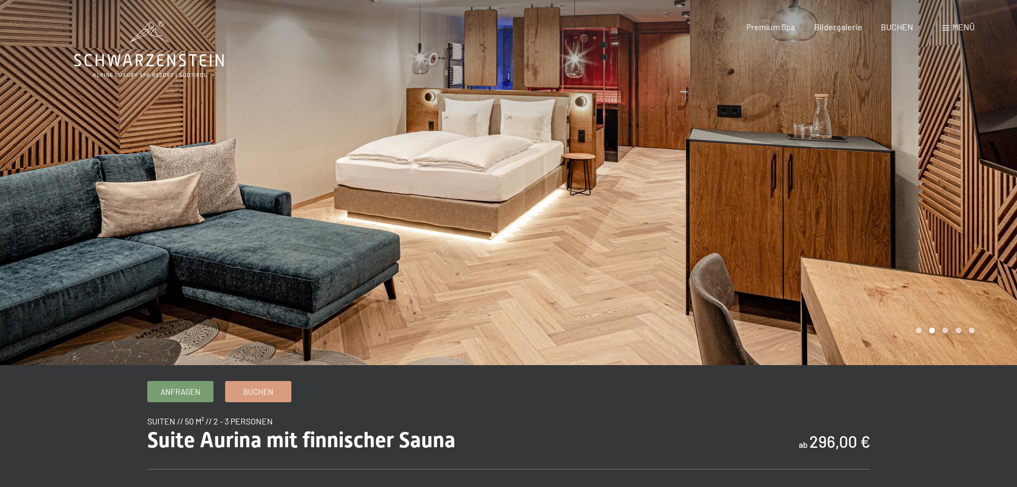
click at [150, 172] on div at bounding box center [254, 182] width 509 height 365
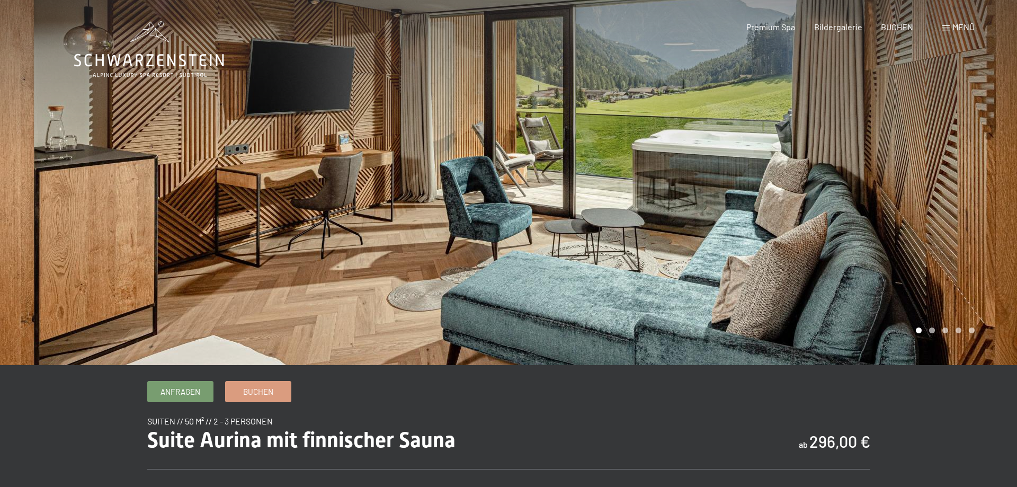
click at [953, 26] on span "Menü" at bounding box center [963, 27] width 22 height 10
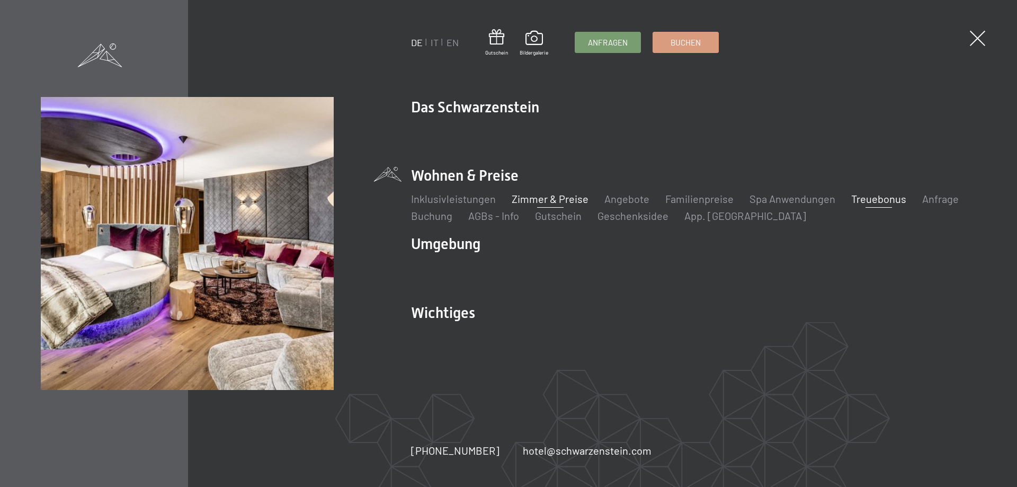
click at [877, 202] on link "Treuebonus" at bounding box center [878, 198] width 55 height 13
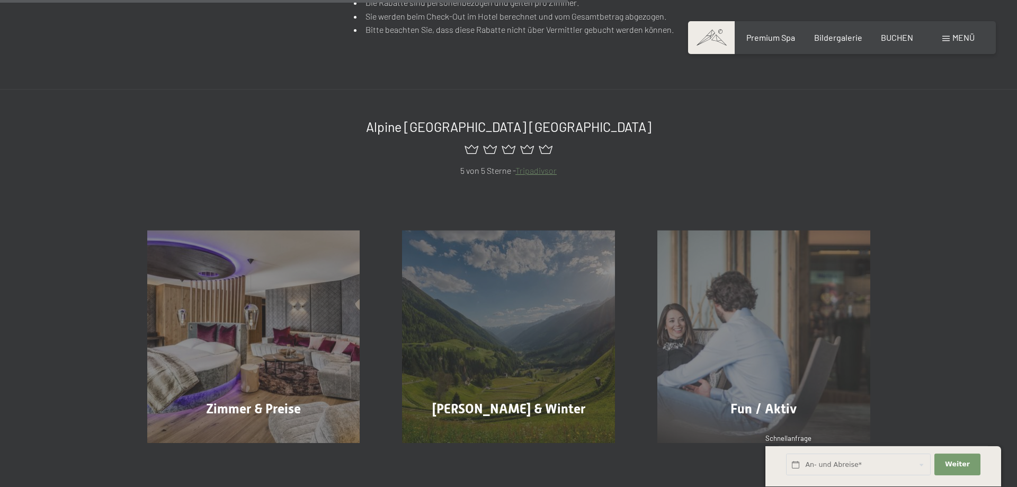
scroll to position [677, 0]
